Goal: Task Accomplishment & Management: Manage account settings

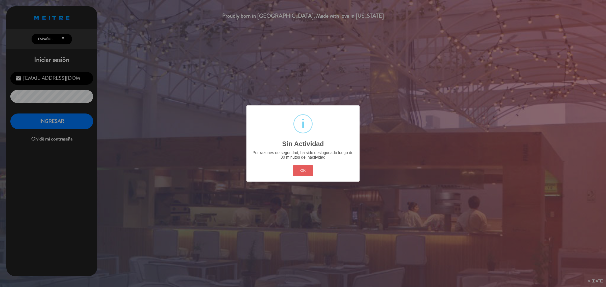
click at [306, 172] on button "OK" at bounding box center [303, 170] width 20 height 11
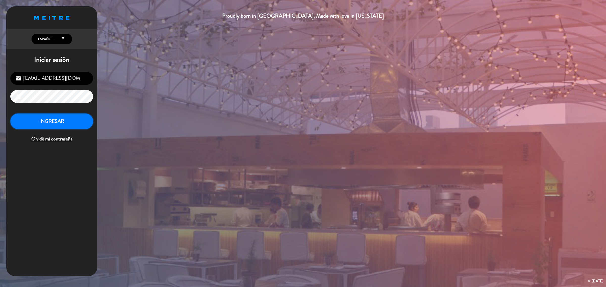
click at [49, 122] on button "INGRESAR" at bounding box center [51, 122] width 83 height 16
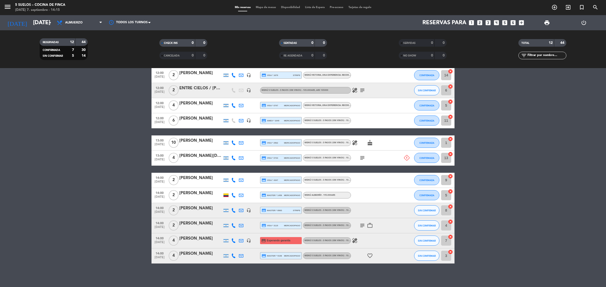
scroll to position [45, 0]
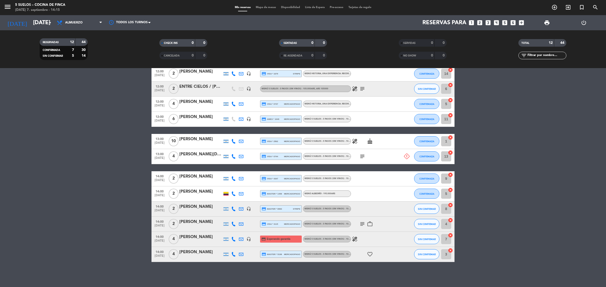
click at [405, 156] on icon at bounding box center [407, 157] width 6 height 6
click at [362, 157] on icon "subject" at bounding box center [362, 157] width 6 height 6
click at [31, 26] on input "[DATE]" at bounding box center [66, 22] width 70 height 11
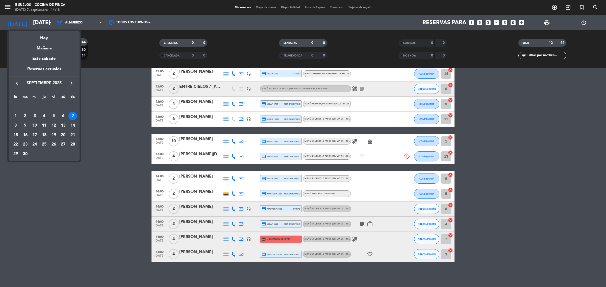
click at [15, 123] on div "8" at bounding box center [15, 125] width 9 height 9
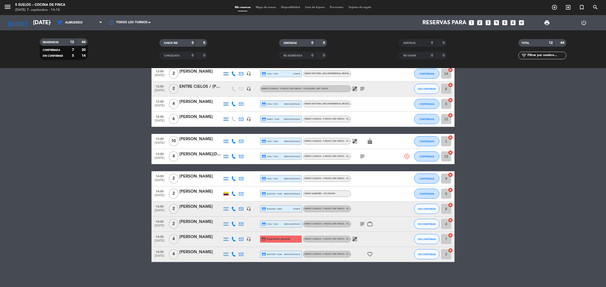
type input "[DATE]"
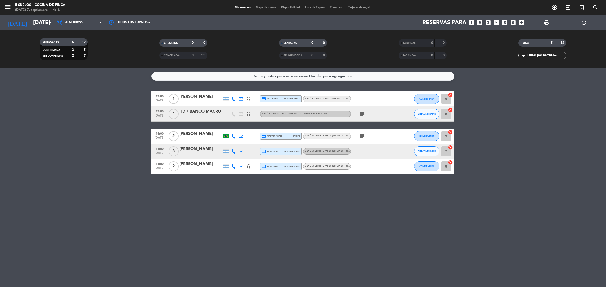
click at [361, 113] on icon "subject" at bounding box center [362, 114] width 6 height 6
click at [10, 4] on icon "menu" at bounding box center [8, 7] width 8 height 8
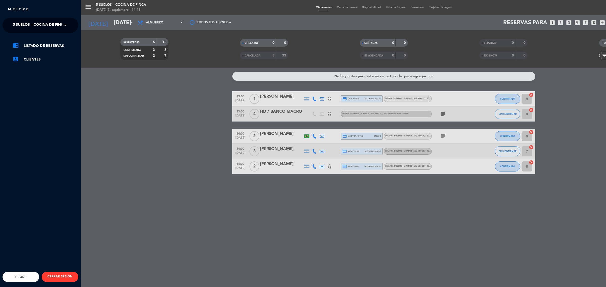
click at [30, 25] on span "5 SUELOS – COCINA DE FINCA" at bounding box center [39, 25] width 53 height 11
click at [40, 48] on span "FINCA VICTORIA – TURISMO" at bounding box center [29, 47] width 49 height 6
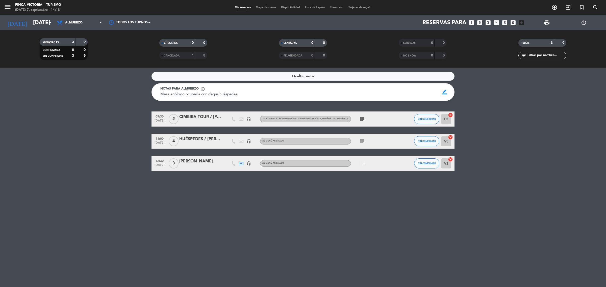
click at [364, 165] on icon "subject" at bounding box center [362, 164] width 6 height 6
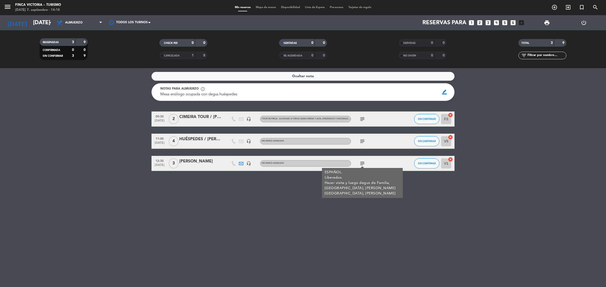
click at [360, 143] on icon "subject" at bounding box center [362, 141] width 6 height 6
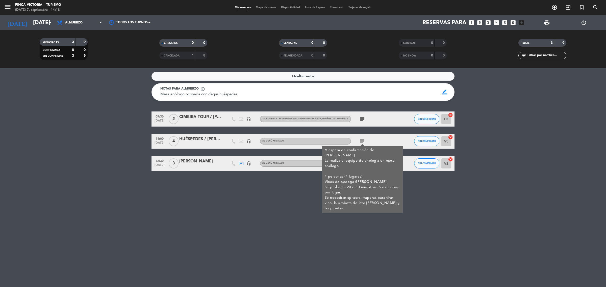
click at [415, 206] on div "Ocultar nota Notas para almuerzo info_outline Mesa enólogo ocupada con degus hu…" at bounding box center [303, 177] width 606 height 219
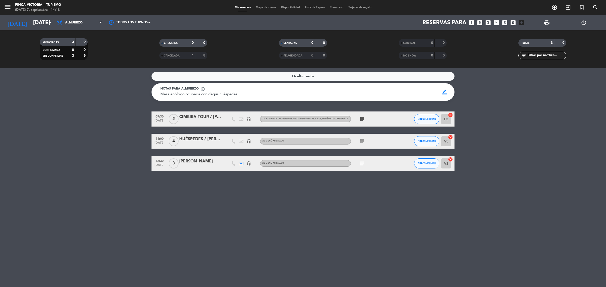
click at [363, 161] on icon "subject" at bounding box center [362, 164] width 6 height 6
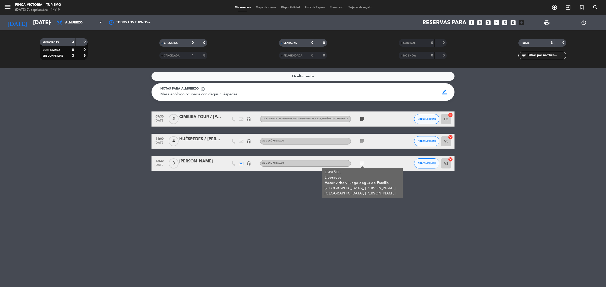
click at [363, 161] on icon "subject" at bounding box center [362, 164] width 6 height 6
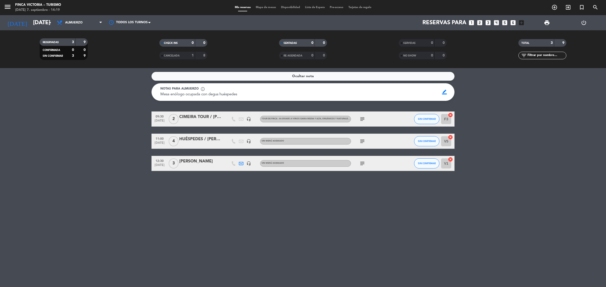
click at [364, 119] on icon "subject" at bounding box center [362, 119] width 6 height 6
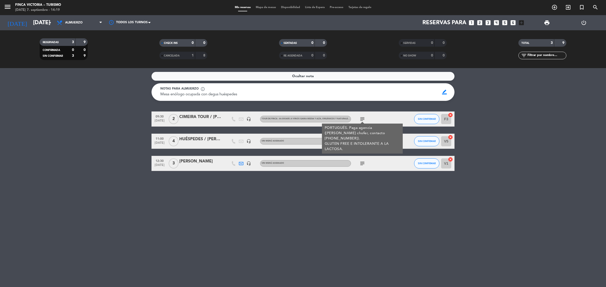
click at [364, 116] on icon "subject" at bounding box center [362, 119] width 6 height 6
